Goal: Transaction & Acquisition: Download file/media

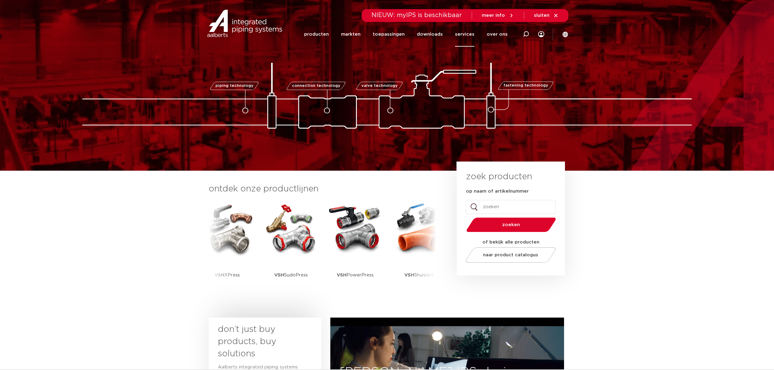
click at [474, 37] on link "services" at bounding box center [464, 34] width 19 height 25
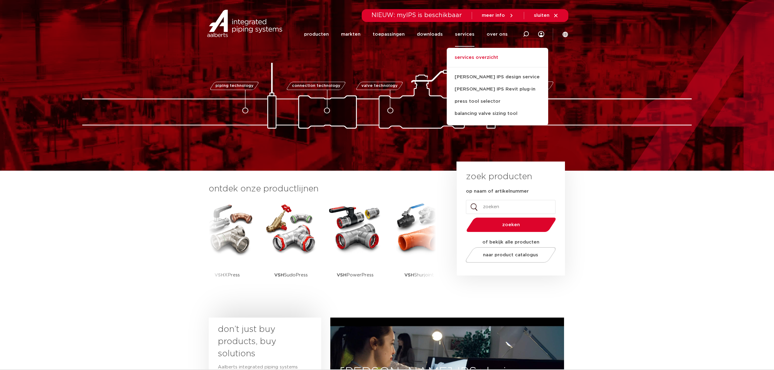
click at [479, 60] on link "services overzicht" at bounding box center [497, 60] width 101 height 13
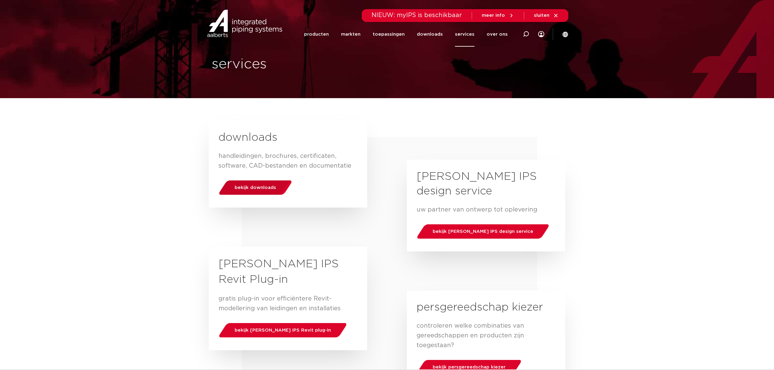
click at [281, 185] on div "bekijk downloads" at bounding box center [255, 188] width 78 height 16
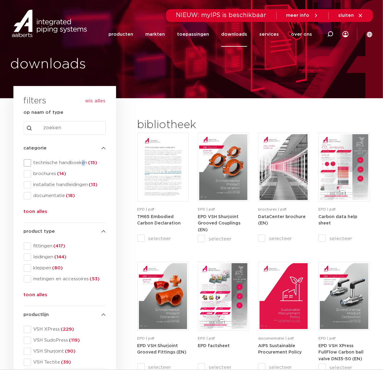
drag, startPoint x: 83, startPoint y: 156, endPoint x: 73, endPoint y: 161, distance: 10.8
click at [82, 156] on div "categorie categorie technische handboeken (15) brochures (14) installatie handl…" at bounding box center [65, 180] width 82 height 73
click at [71, 162] on span "technische handboeken (15)" at bounding box center [68, 163] width 75 height 6
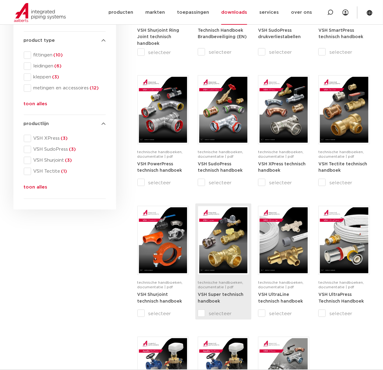
scroll to position [203, 0]
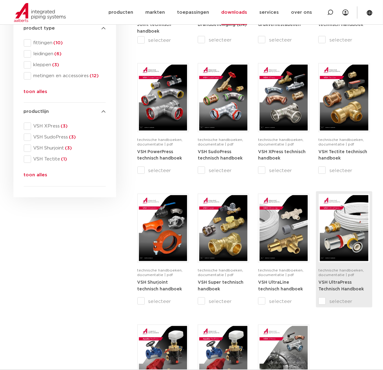
click at [359, 244] on img at bounding box center [344, 228] width 48 height 66
